Goal: Task Accomplishment & Management: Use online tool/utility

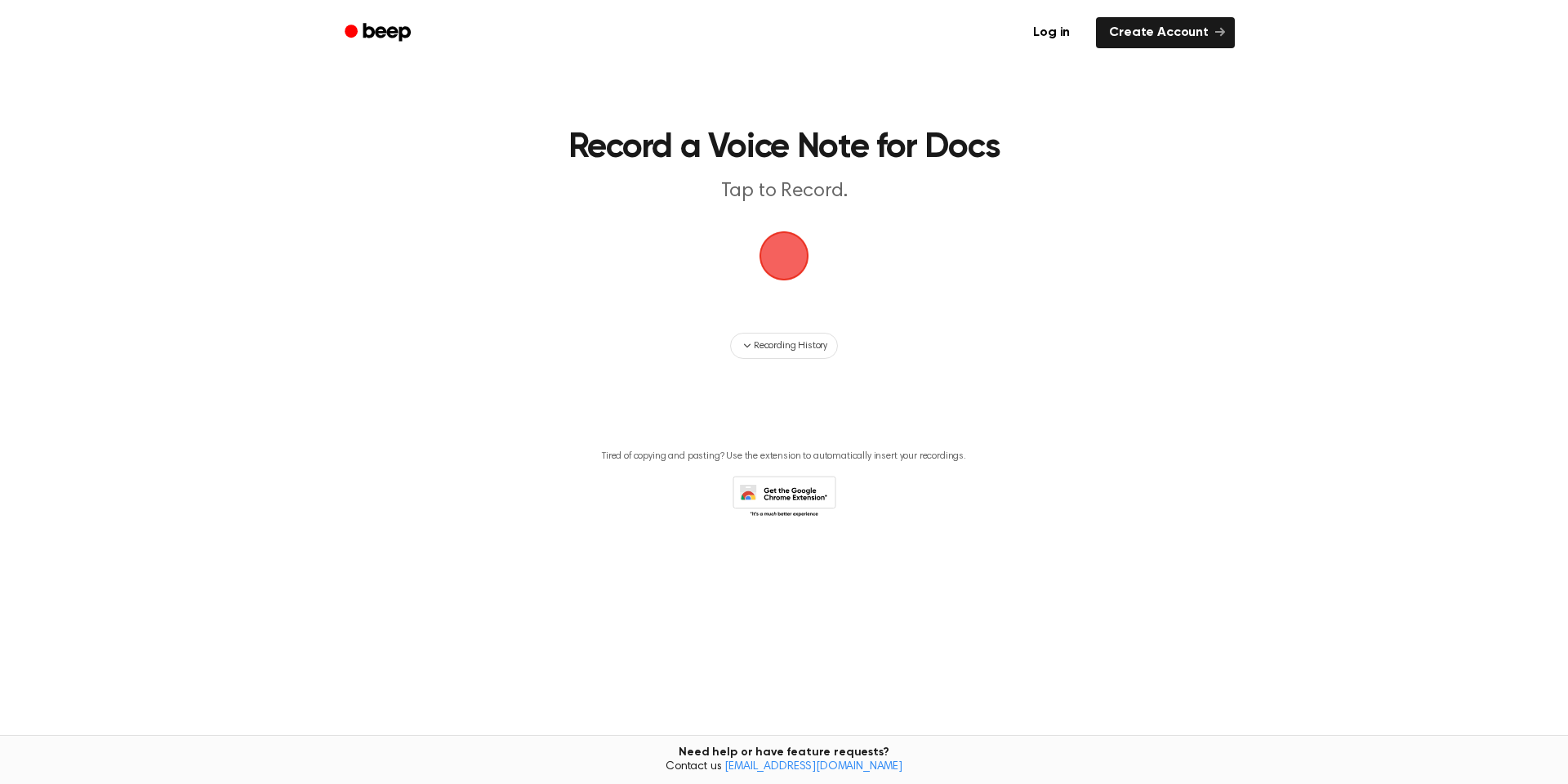
click at [792, 263] on span "button" at bounding box center [784, 256] width 59 height 59
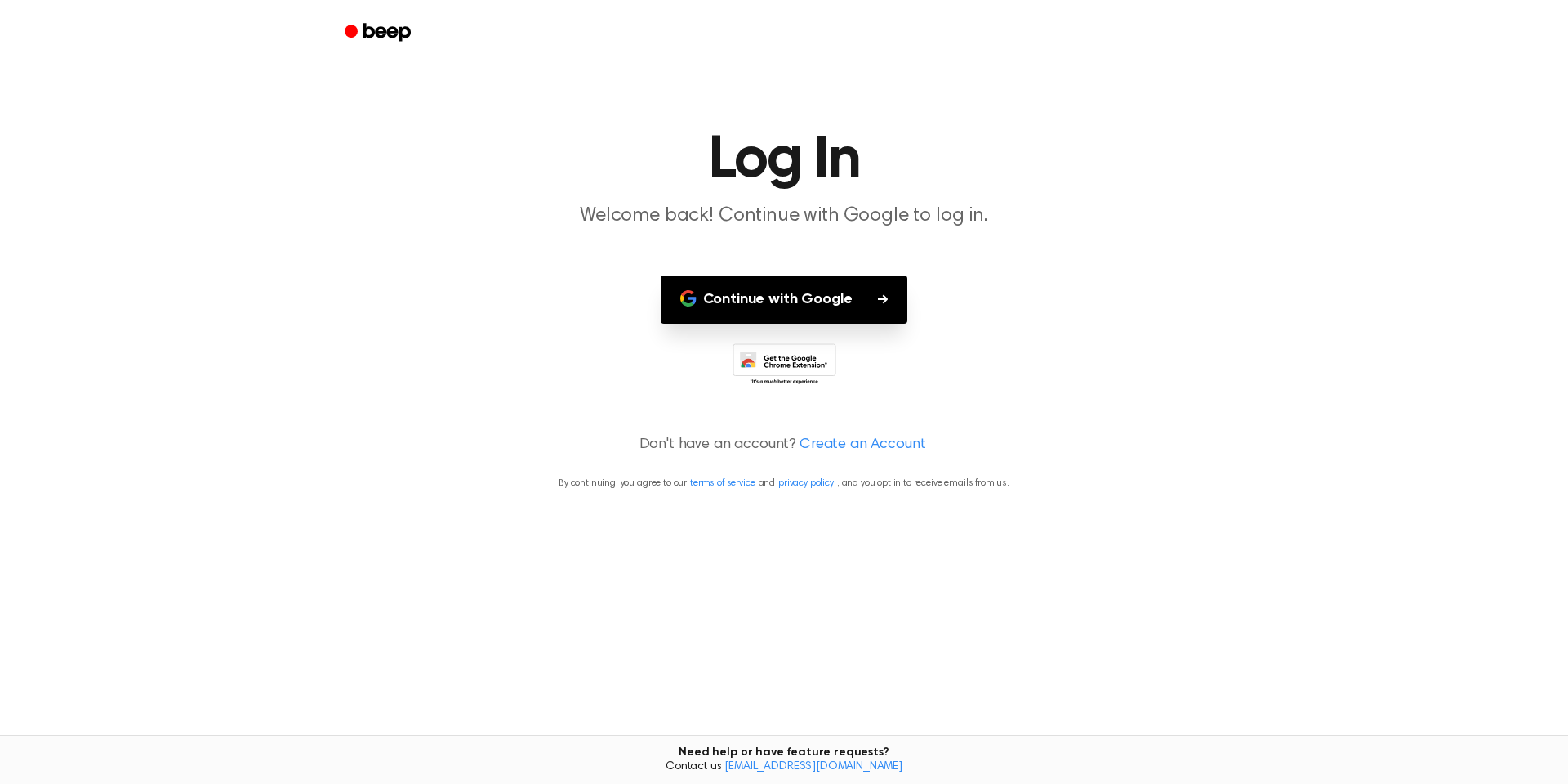
click at [789, 306] on button "Continue with Google" at bounding box center [784, 299] width 247 height 48
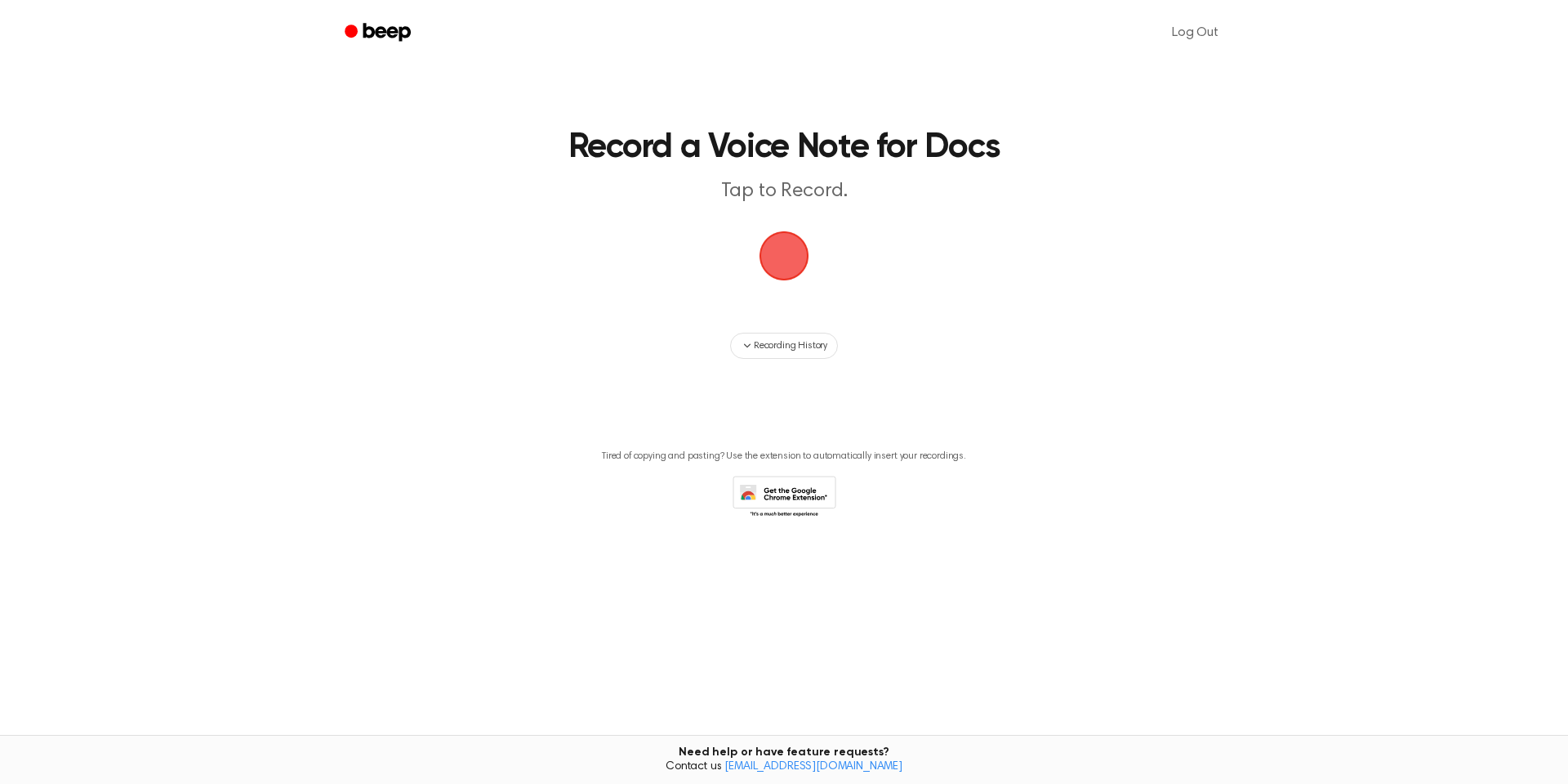
click at [795, 255] on span "button" at bounding box center [784, 255] width 74 height 74
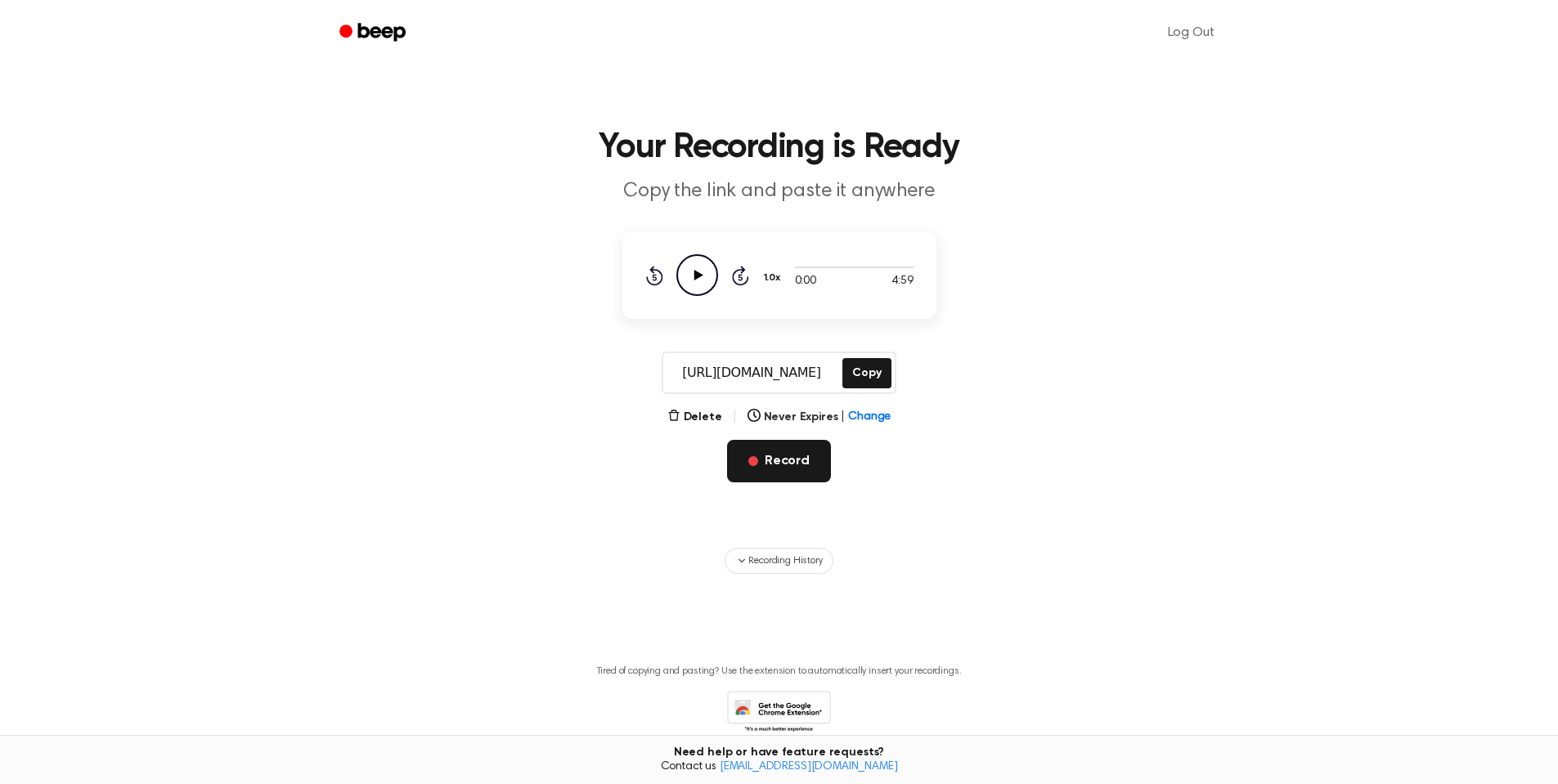
click at [772, 458] on button "Record" at bounding box center [779, 461] width 104 height 42
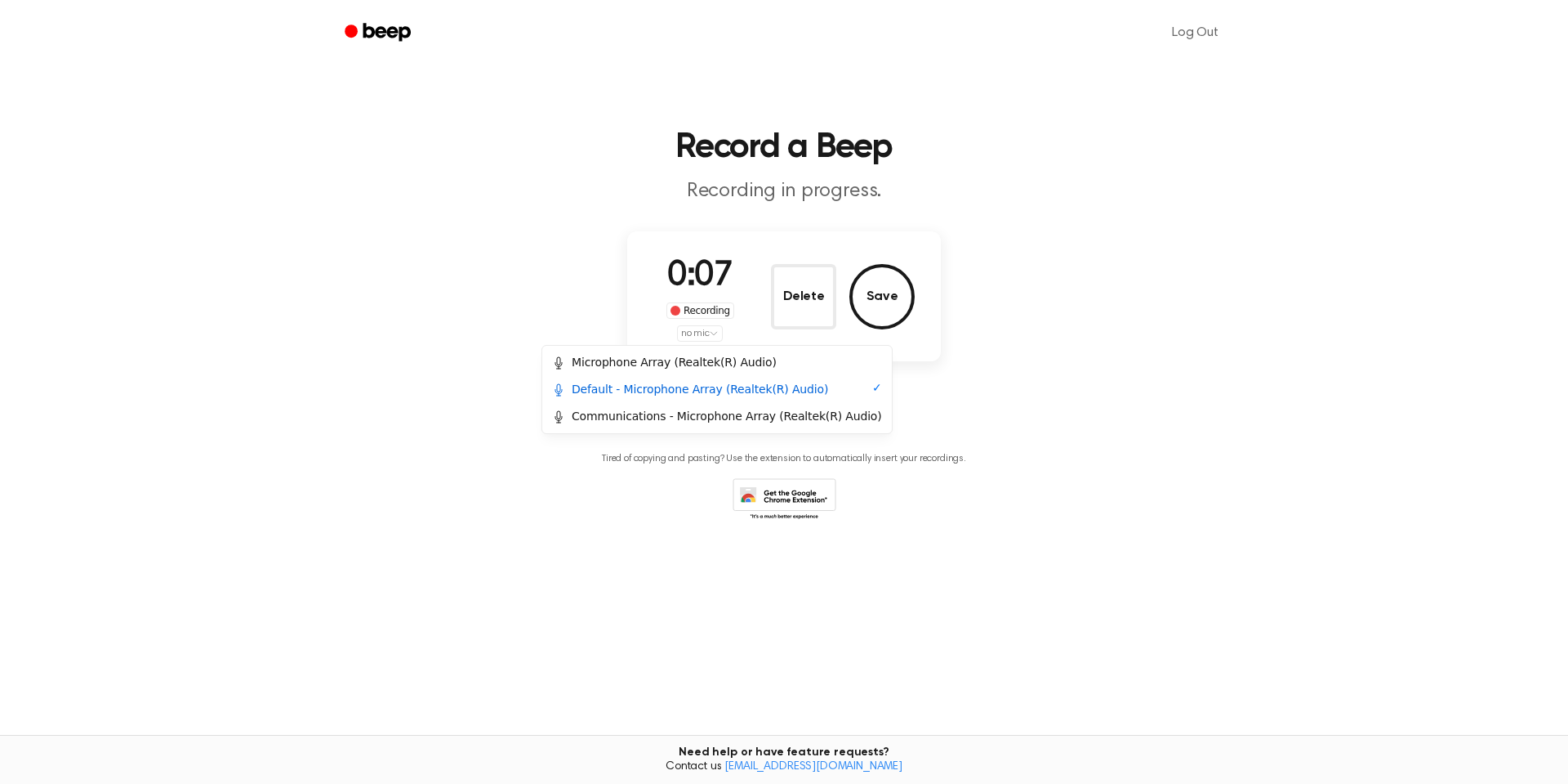
click at [713, 339] on html "Log Out Record a Beep Recording in progress. 0:07 Recording no mic Delete Save …" at bounding box center [784, 392] width 1568 height 784
click at [713, 393] on div "Default - Microphone Array (Realtek(R) Audio)" at bounding box center [690, 389] width 276 height 17
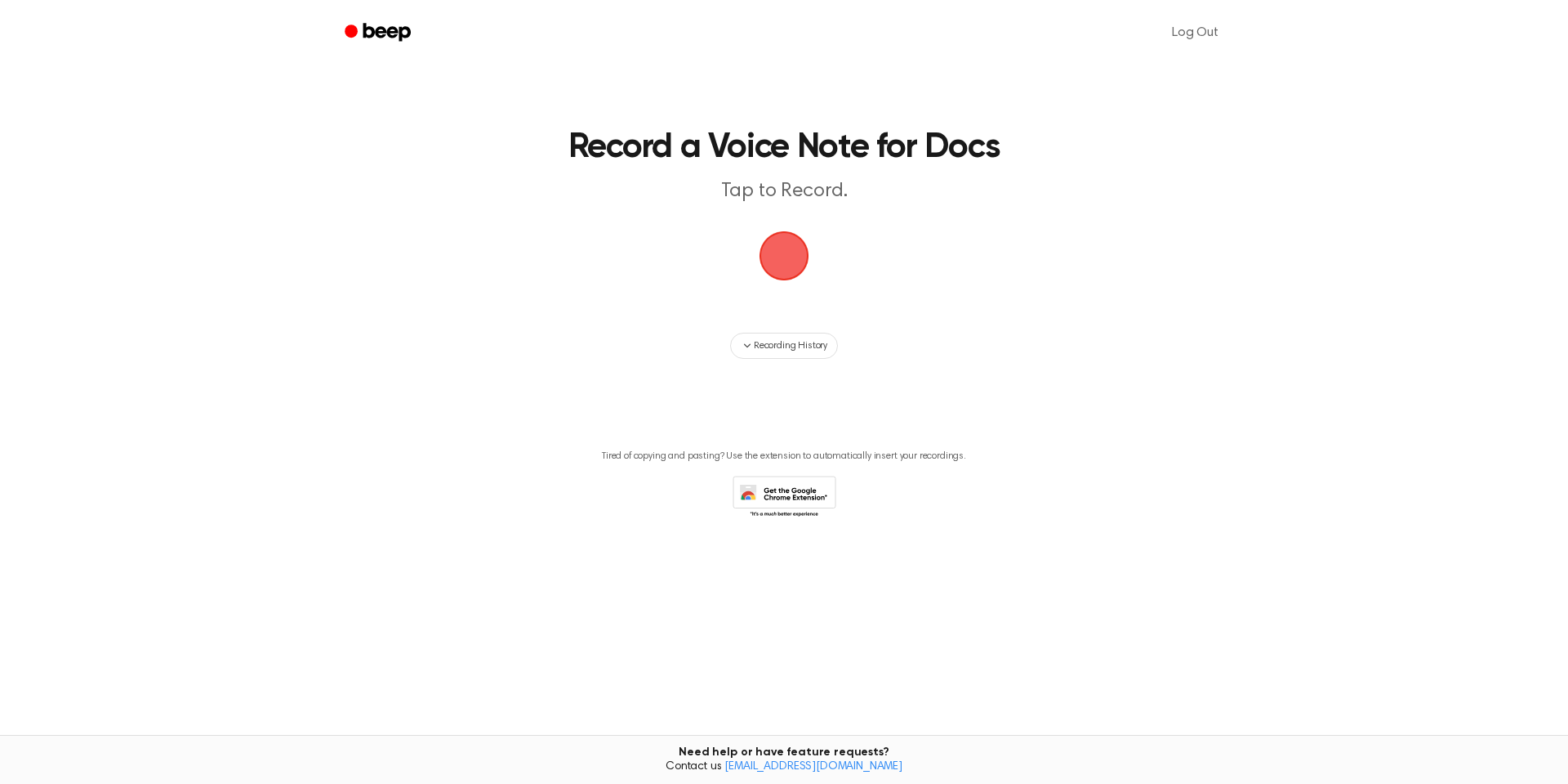
click at [789, 252] on span "button" at bounding box center [784, 256] width 45 height 45
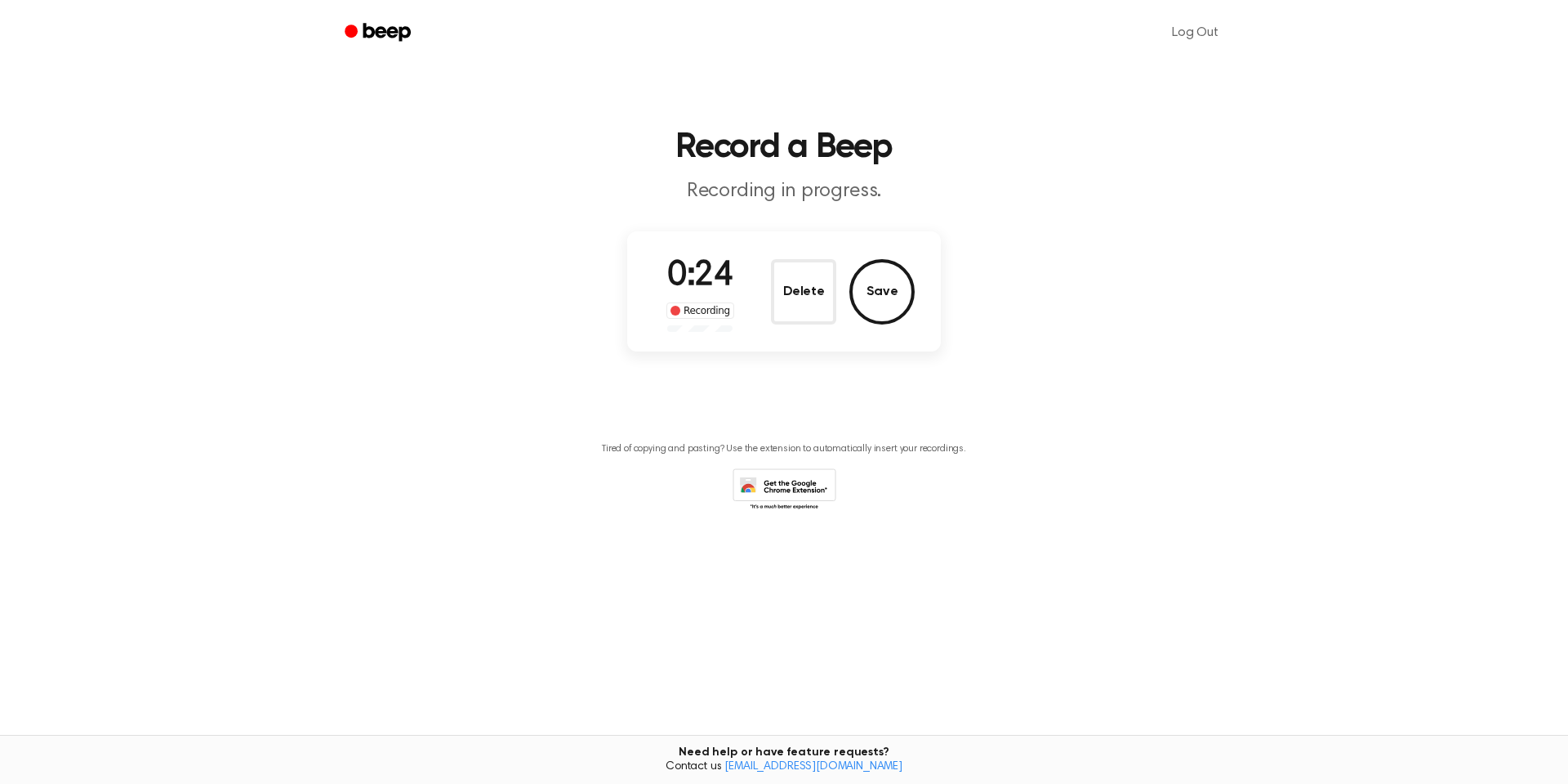
click at [792, 486] on icon at bounding box center [784, 490] width 104 height 45
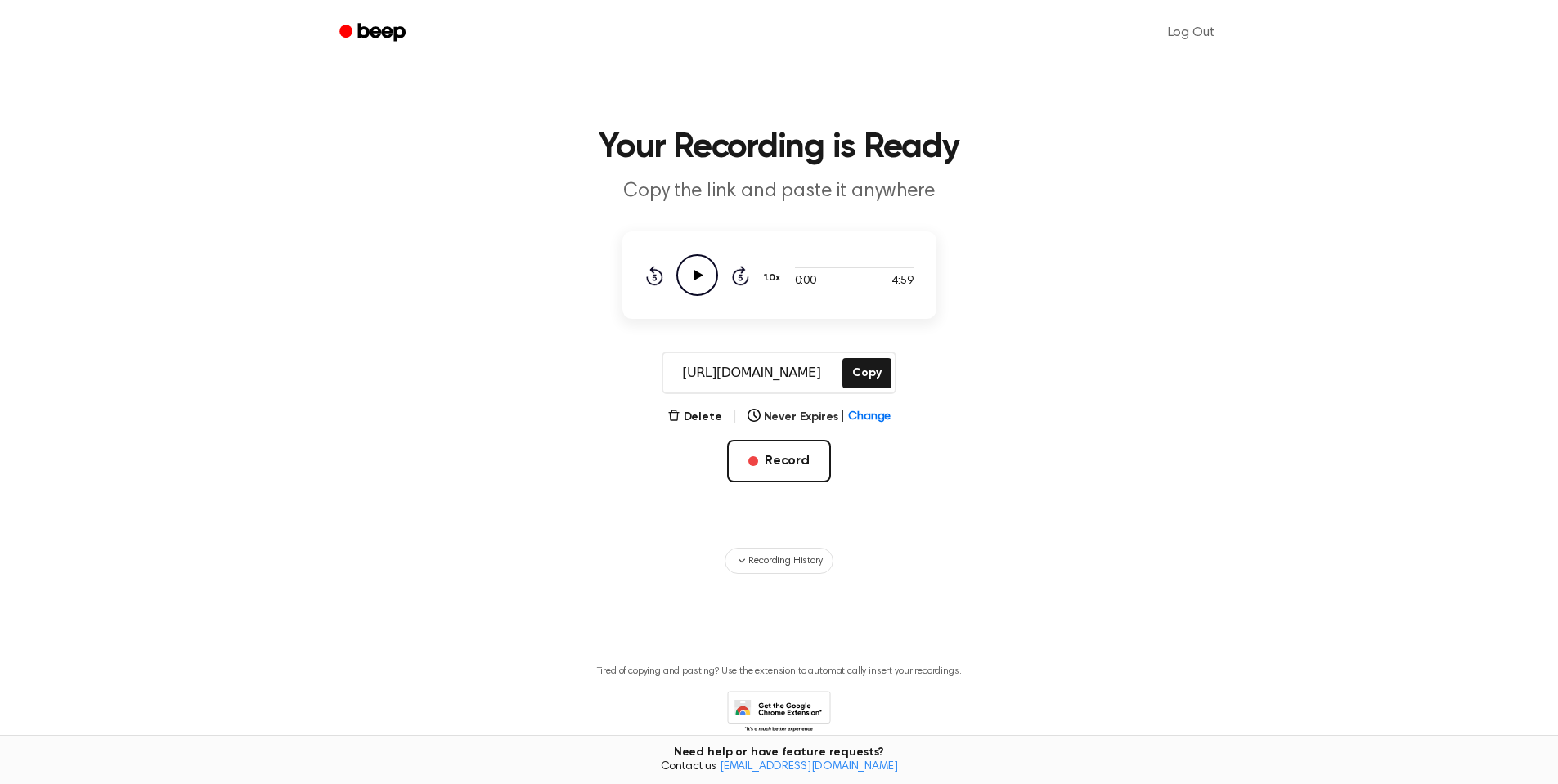
click at [693, 275] on icon "Play Audio" at bounding box center [697, 275] width 41 height 41
click at [697, 276] on icon "Pause Audio" at bounding box center [697, 275] width 41 height 41
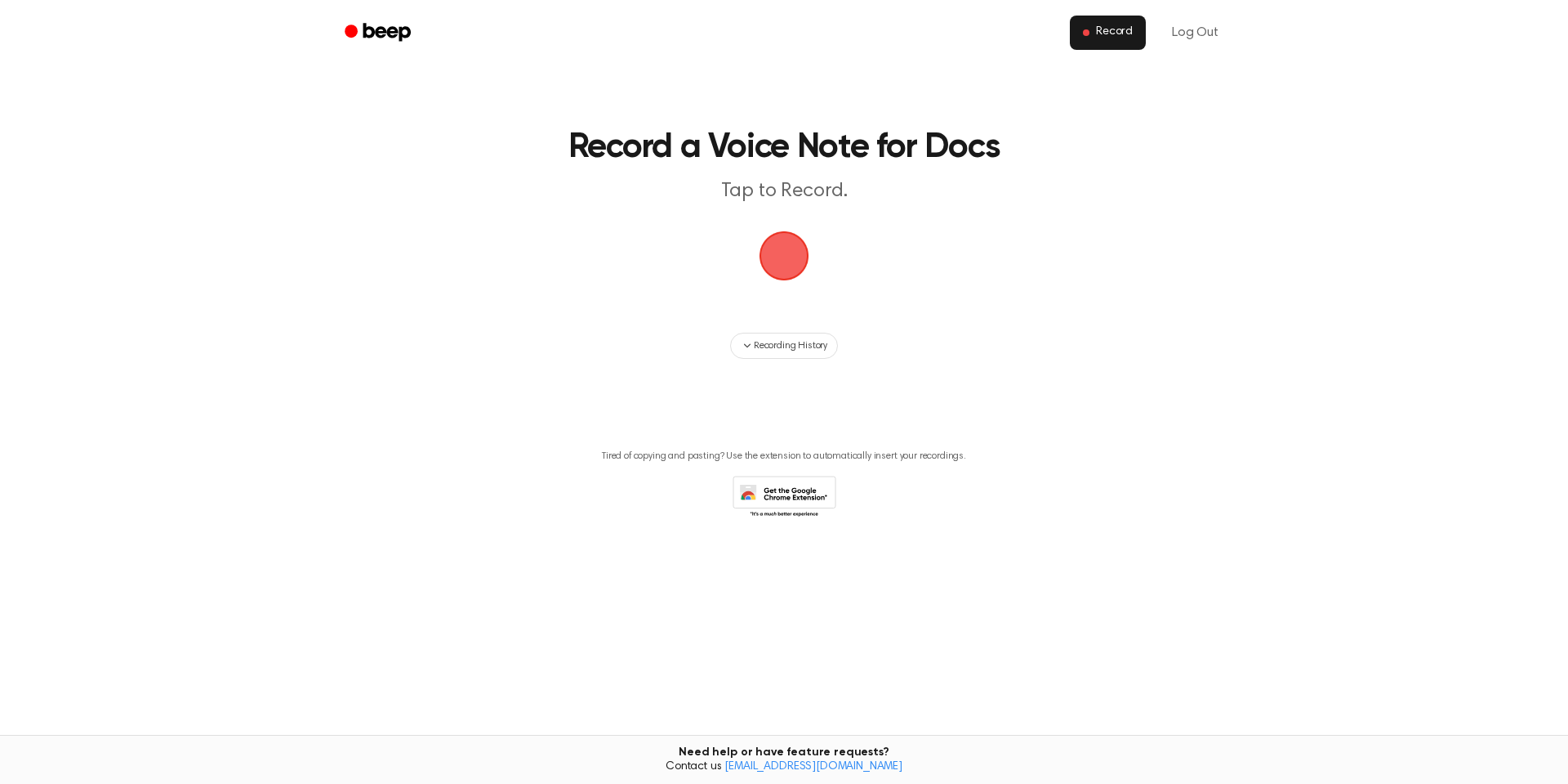
click at [1121, 39] on span "Record" at bounding box center [1114, 32] width 37 height 14
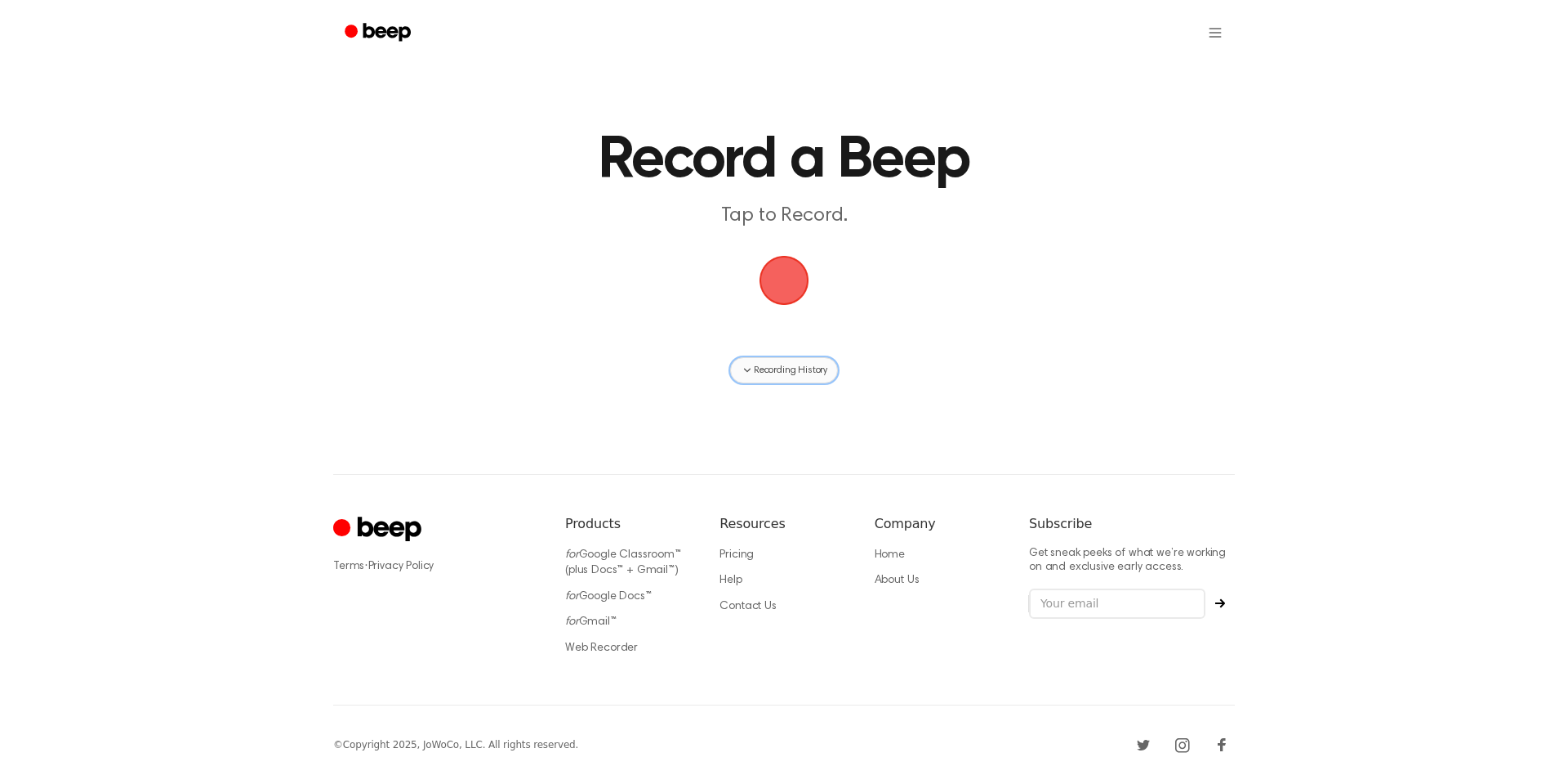
click at [789, 371] on span "Recording History" at bounding box center [790, 370] width 73 height 14
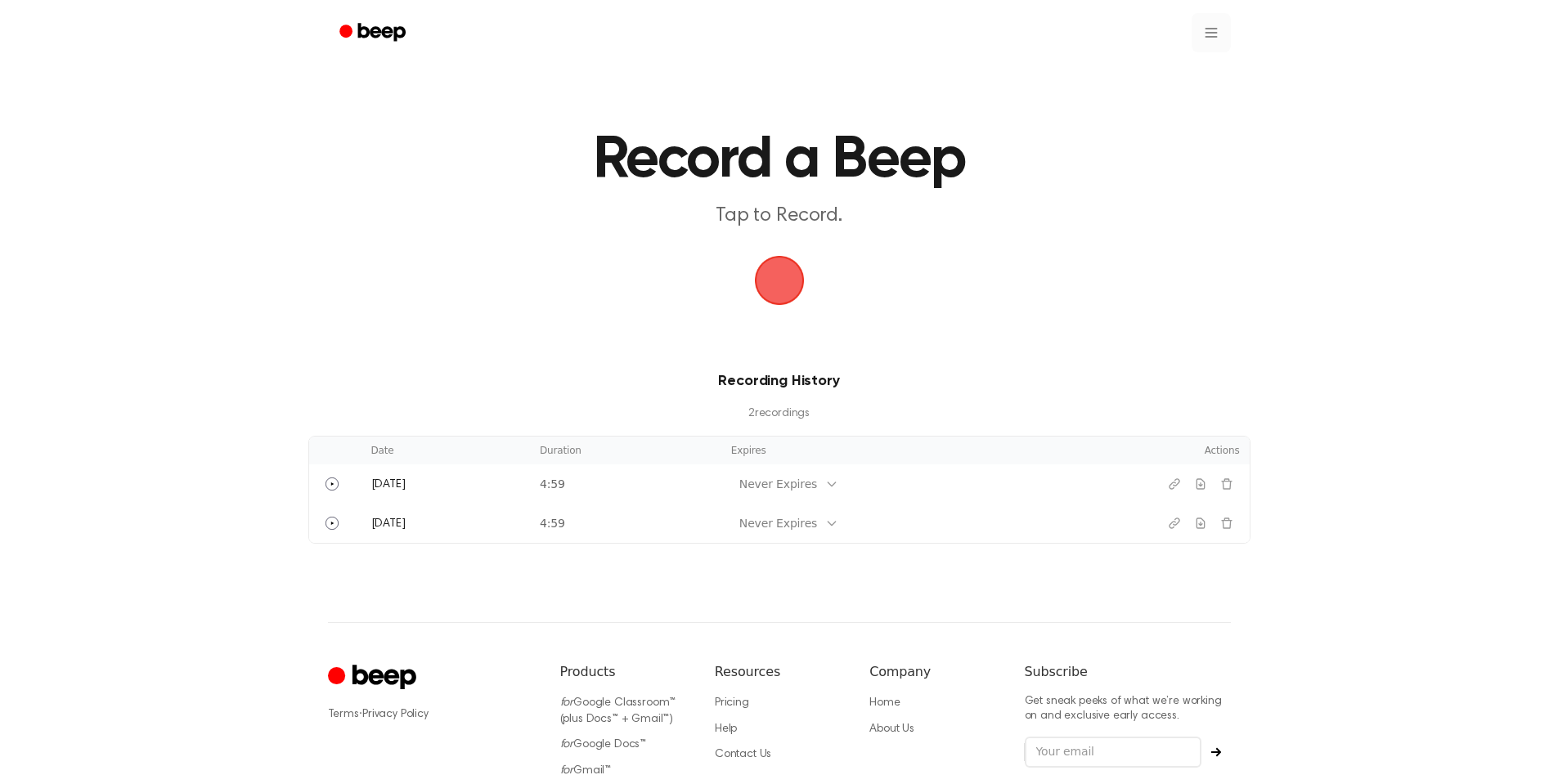
click at [1208, 34] on html "Record a Beep Tap to Record. Recording History 2 recording s Date Duration Expi…" at bounding box center [779, 466] width 1558 height 932
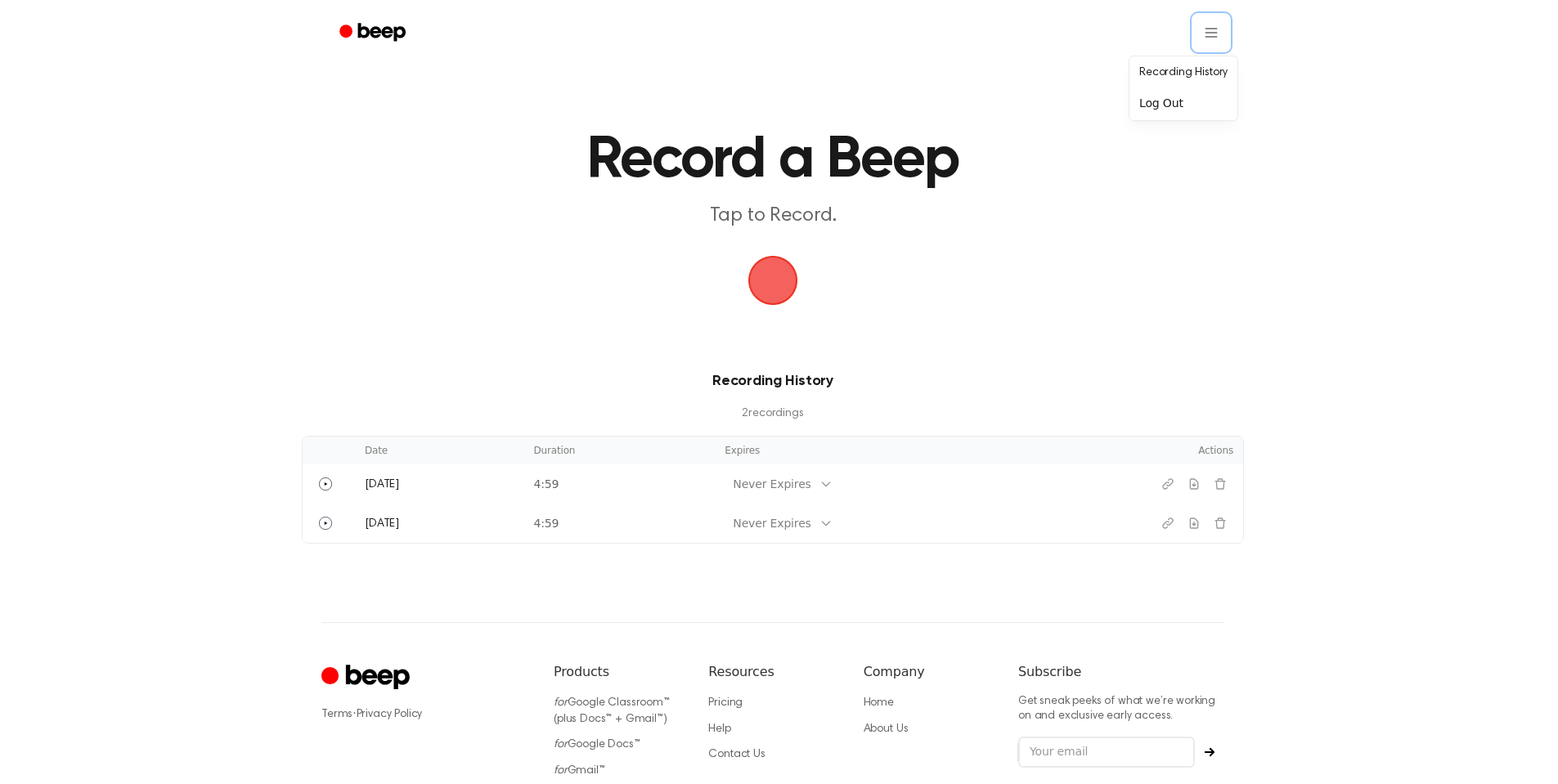
click at [501, 113] on html "Record a Beep Tap to Record. Recording History 2 recording s Date Duration Expi…" at bounding box center [779, 466] width 1558 height 932
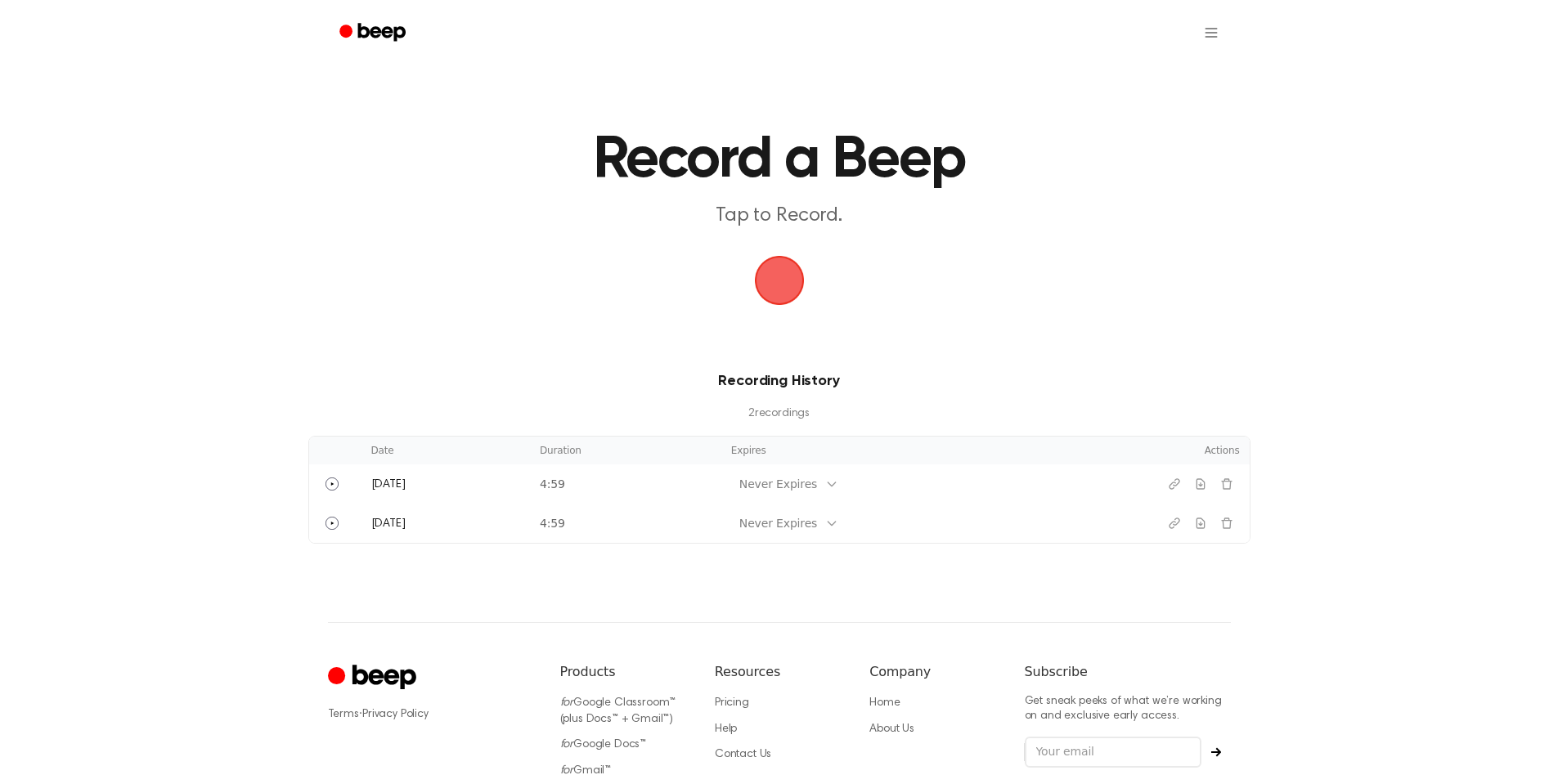
click at [1215, 755] on icon "Subscribe" at bounding box center [1216, 752] width 10 height 10
click at [371, 33] on icon "Beep" at bounding box center [381, 31] width 47 height 18
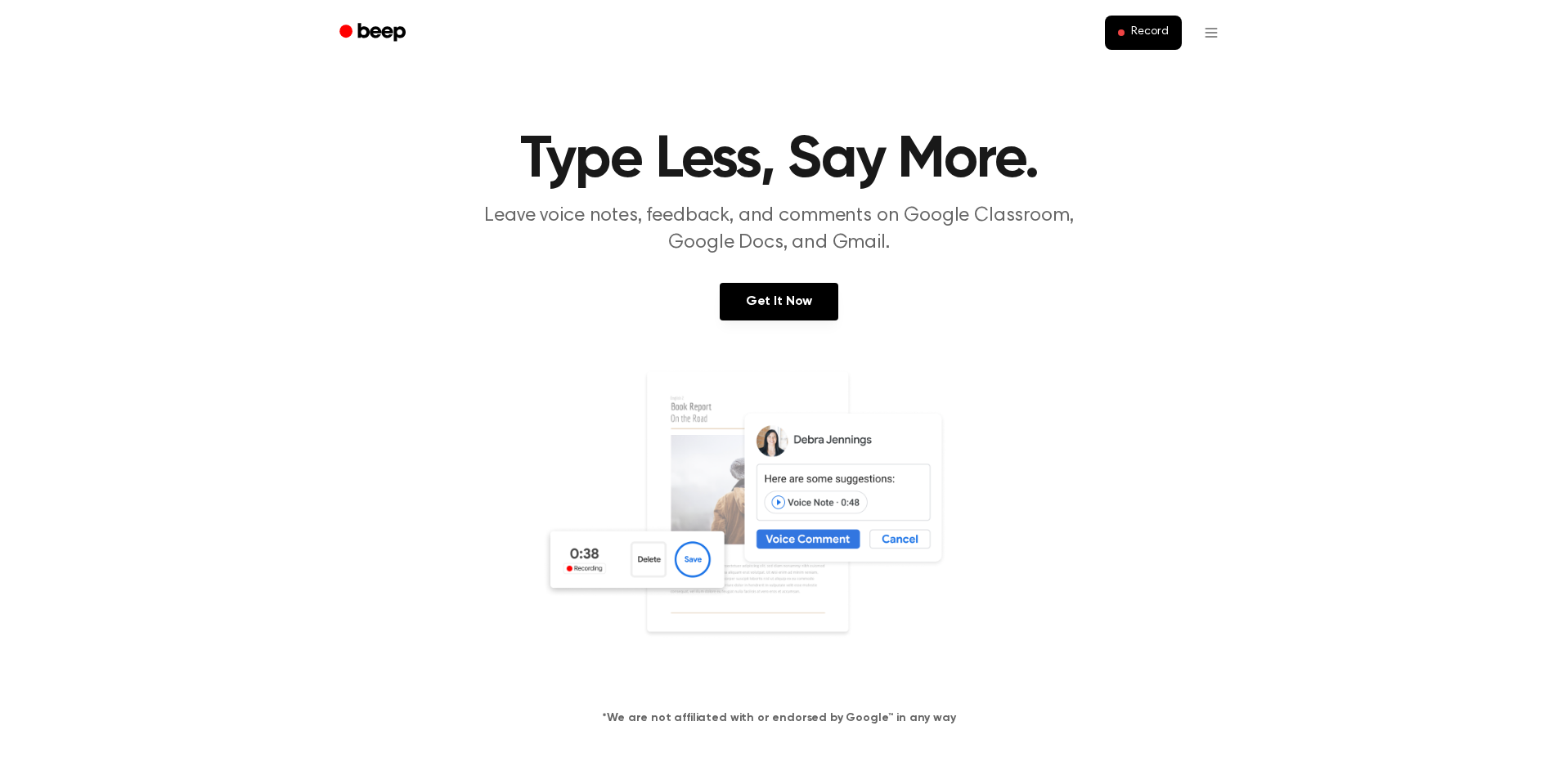
click at [377, 387] on link at bounding box center [779, 526] width 1518 height 314
